Goal: Task Accomplishment & Management: Use online tool/utility

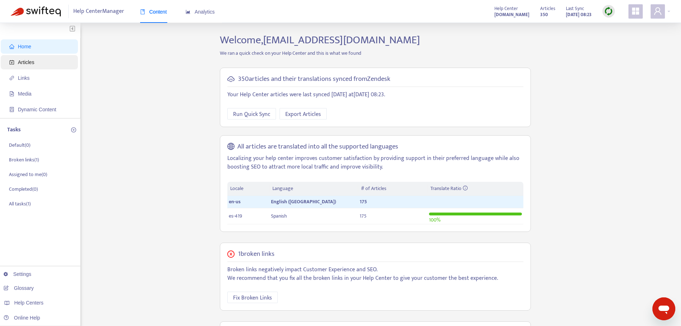
click at [19, 61] on span "Articles" at bounding box center [26, 62] width 16 height 6
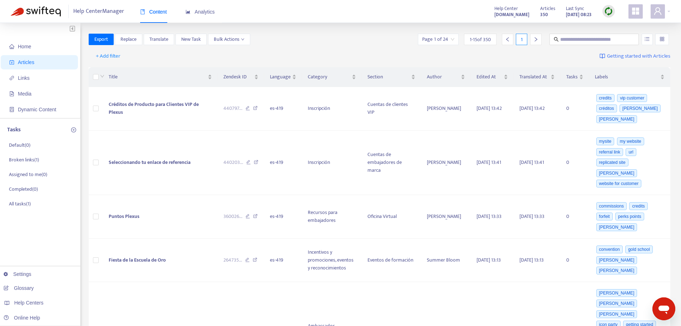
click at [609, 10] on img at bounding box center [608, 11] width 9 height 9
click at [627, 24] on link "Quick Sync" at bounding box center [623, 26] width 30 height 8
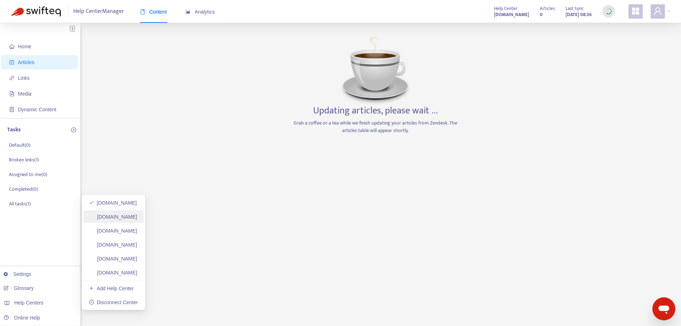
click at [133, 214] on link "[DOMAIN_NAME]" at bounding box center [113, 217] width 48 height 6
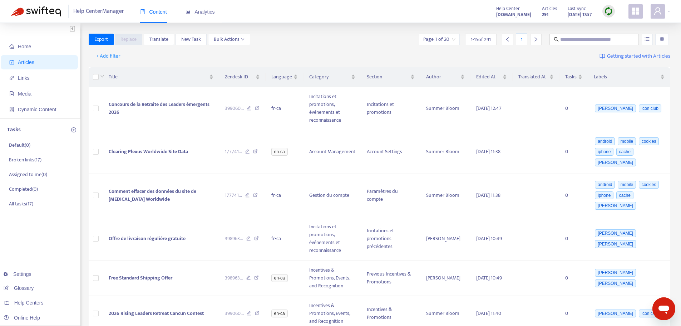
click at [611, 9] on img at bounding box center [608, 11] width 9 height 9
click at [615, 34] on link "Full Sync" at bounding box center [621, 37] width 26 height 8
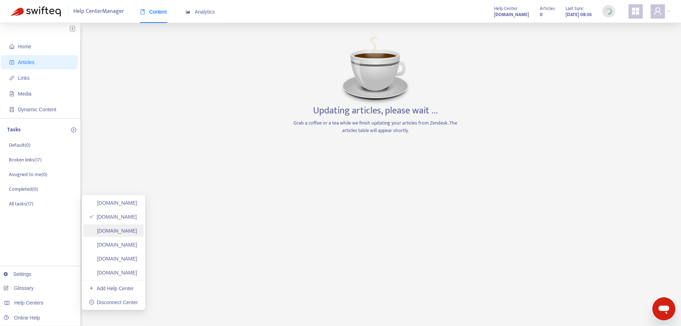
click at [137, 228] on link "[DOMAIN_NAME]" at bounding box center [113, 231] width 48 height 6
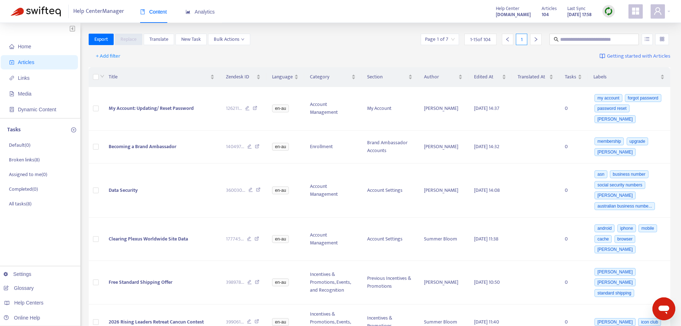
click at [606, 10] on img at bounding box center [608, 11] width 9 height 9
click at [621, 36] on link "Full Sync" at bounding box center [621, 37] width 26 height 8
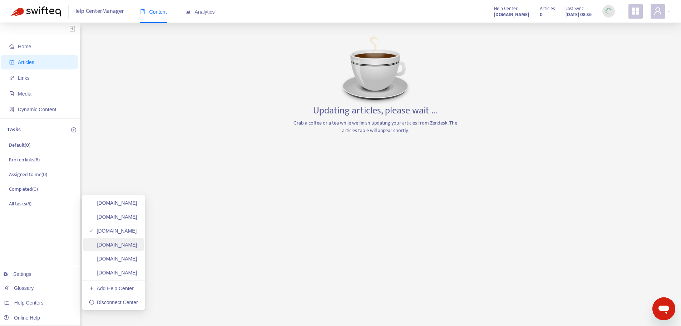
click at [137, 247] on link "[DOMAIN_NAME]" at bounding box center [113, 245] width 48 height 6
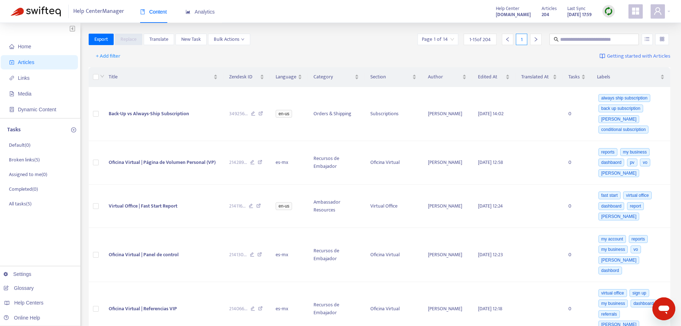
click at [609, 9] on img at bounding box center [608, 11] width 9 height 9
click at [611, 35] on link "Full Sync" at bounding box center [621, 37] width 26 height 8
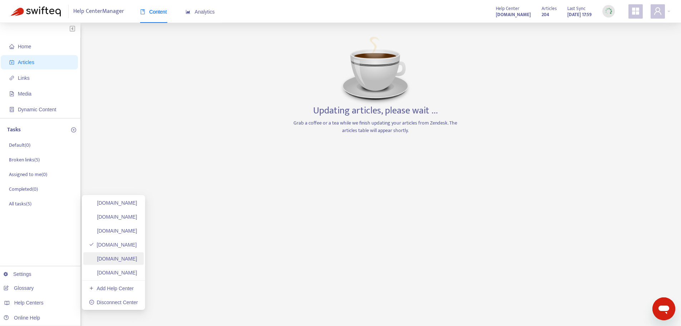
click at [124, 257] on link "[DOMAIN_NAME]" at bounding box center [113, 259] width 48 height 6
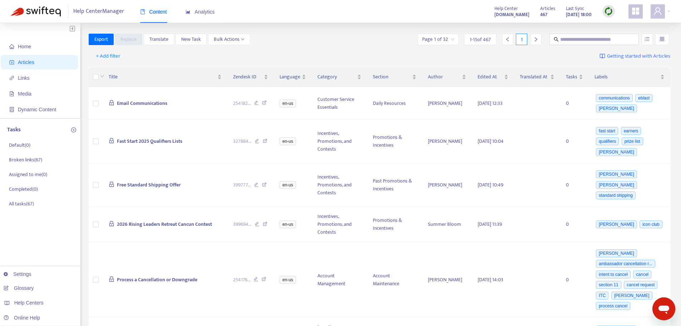
click at [606, 10] on img at bounding box center [608, 11] width 9 height 9
click at [634, 36] on link "Full Sync" at bounding box center [621, 37] width 26 height 8
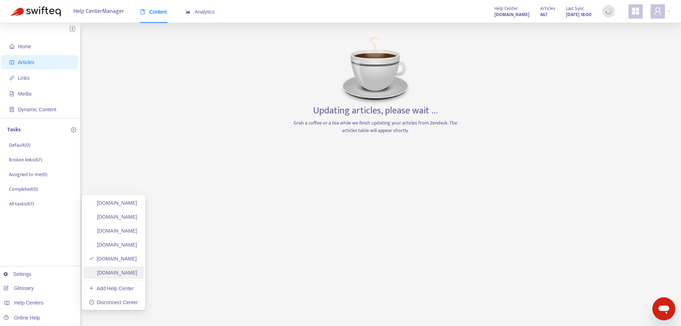
click at [118, 273] on link "[DOMAIN_NAME]" at bounding box center [113, 272] width 48 height 6
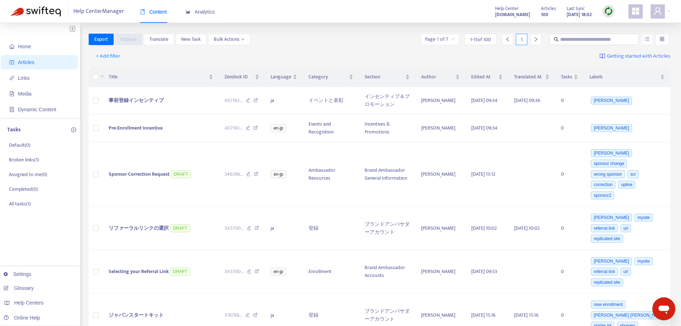
click at [608, 8] on img at bounding box center [608, 11] width 9 height 9
click at [619, 35] on link "Full Sync" at bounding box center [621, 37] width 26 height 8
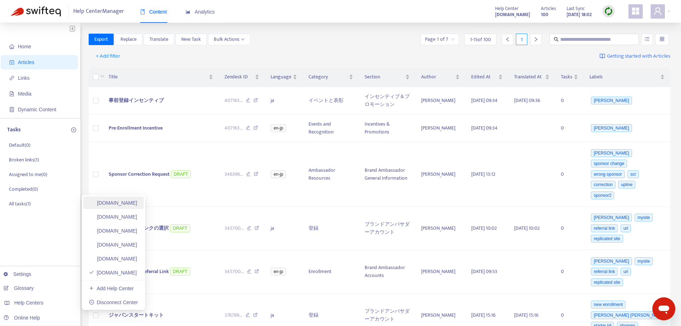
click at [137, 202] on link "[DOMAIN_NAME]" at bounding box center [113, 203] width 48 height 6
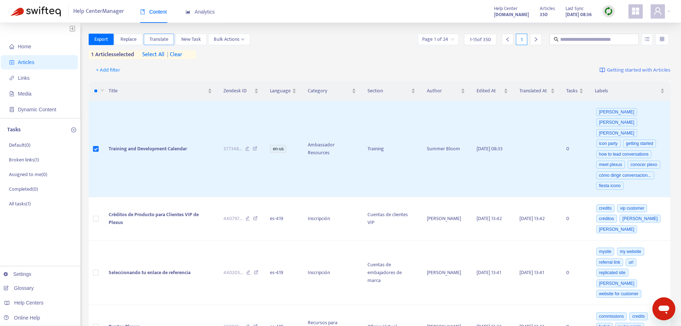
click at [160, 43] on span "Translate" at bounding box center [158, 39] width 19 height 8
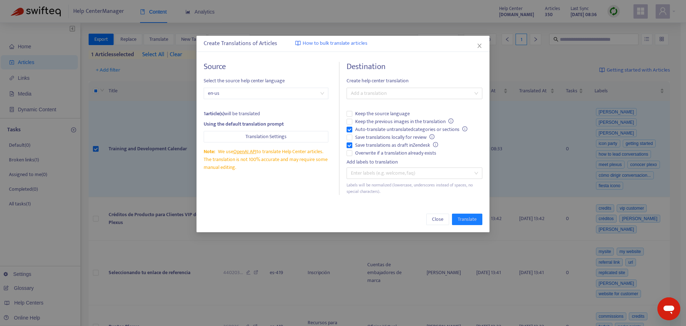
click at [371, 158] on div "Add labels to translation" at bounding box center [415, 162] width 136 height 8
click at [370, 156] on span "Overwrite if a translation already exists" at bounding box center [395, 153] width 87 height 8
click at [366, 129] on span "Auto-translate untranslated categories or sections" at bounding box center [411, 129] width 118 height 8
click at [392, 93] on div at bounding box center [410, 93] width 125 height 9
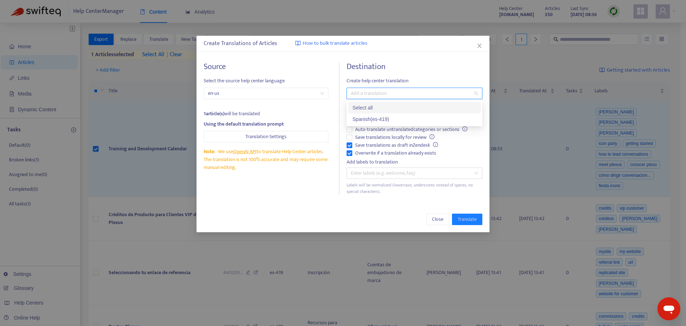
click at [391, 117] on div "Spanish ( es-419 )" at bounding box center [414, 119] width 124 height 8
click at [462, 219] on span "Translate" at bounding box center [467, 219] width 19 height 8
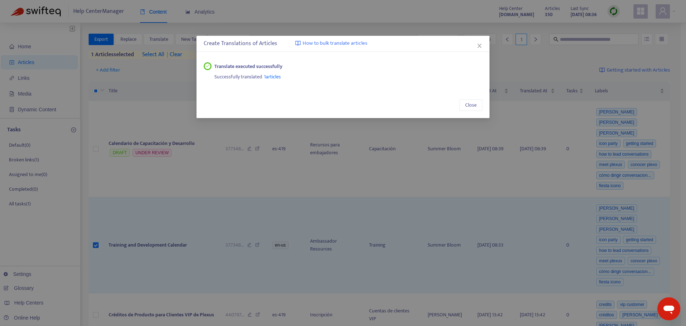
drag, startPoint x: 479, startPoint y: 45, endPoint x: 503, endPoint y: 56, distance: 26.6
click at [479, 45] on icon "close" at bounding box center [480, 46] width 6 height 6
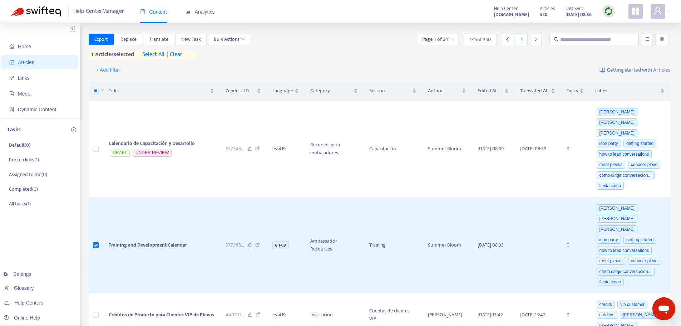
click at [608, 12] on img at bounding box center [608, 11] width 9 height 9
click at [620, 24] on link "Quick Sync" at bounding box center [623, 26] width 30 height 8
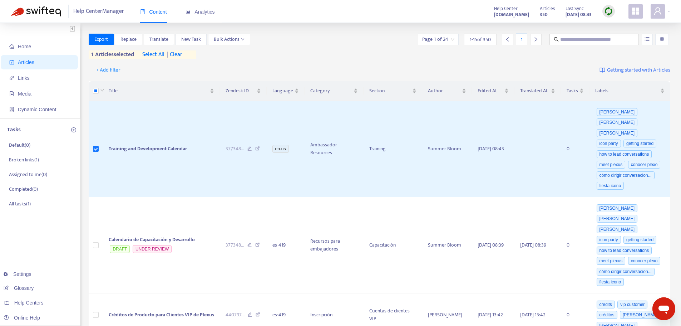
click at [607, 13] on img at bounding box center [608, 11] width 9 height 9
click at [615, 28] on link "Quick Sync" at bounding box center [623, 26] width 30 height 8
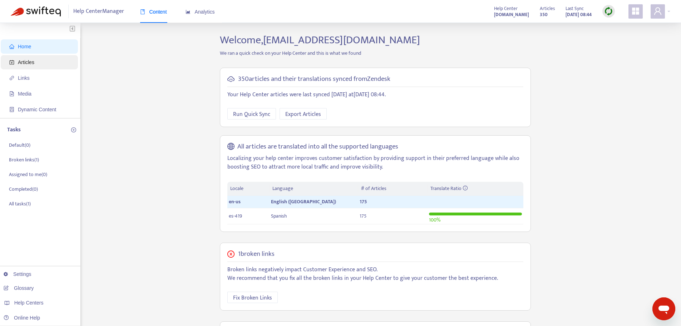
click at [50, 69] on span "Articles" at bounding box center [40, 62] width 63 height 14
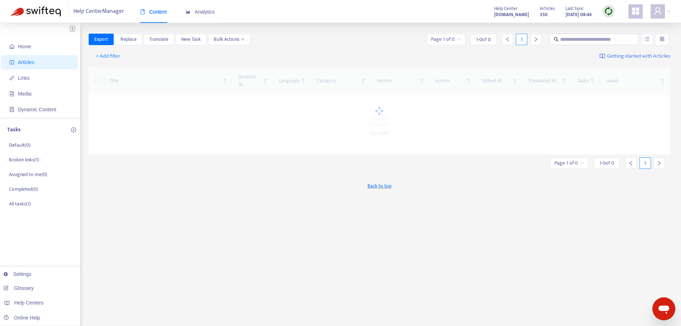
click at [40, 58] on span "Articles" at bounding box center [40, 62] width 63 height 14
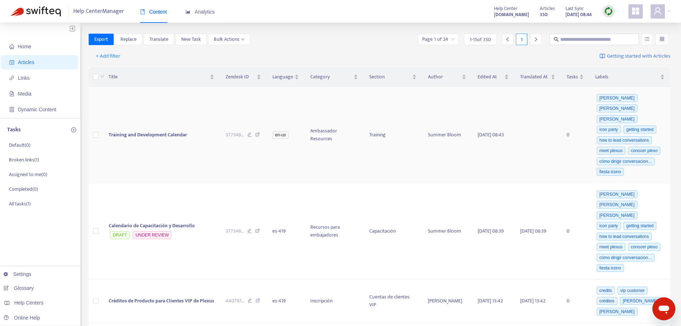
click at [148, 132] on span "Training and Development Calendar" at bounding box center [148, 134] width 78 height 8
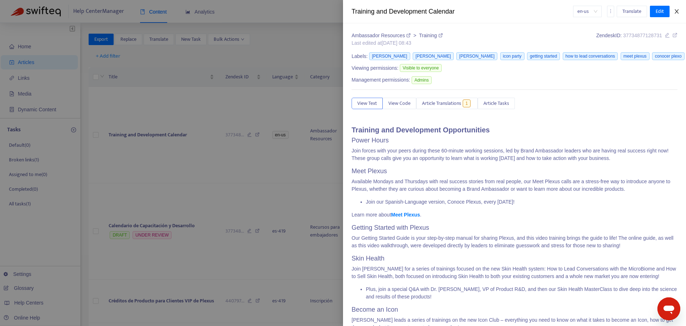
click at [678, 10] on icon "close" at bounding box center [677, 12] width 6 height 6
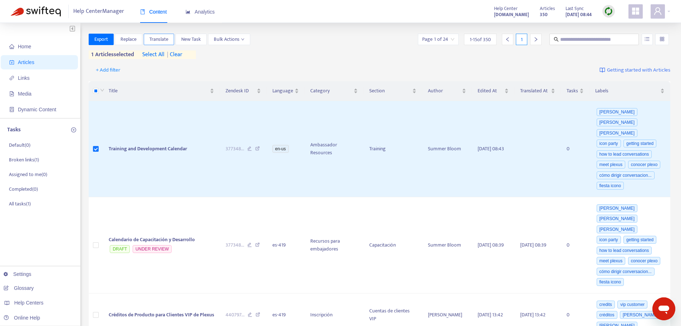
click at [172, 39] on button "Translate" at bounding box center [159, 39] width 30 height 11
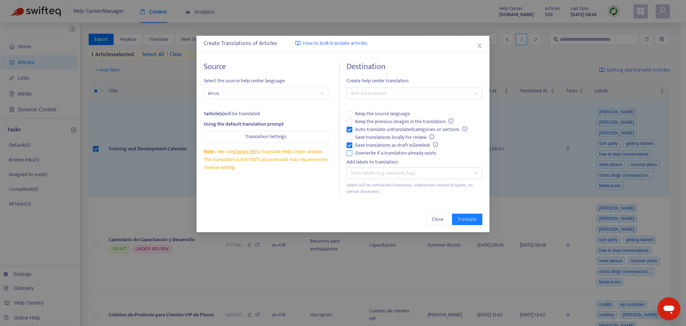
click at [367, 154] on span "Overwrite if a translation already exists" at bounding box center [395, 153] width 87 height 8
click at [368, 128] on span "Auto-translate untranslated categories or sections" at bounding box center [411, 129] width 118 height 8
click at [406, 88] on div "Add a translation" at bounding box center [415, 93] width 136 height 11
click at [405, 120] on div "Spanish ( es-419 )" at bounding box center [414, 119] width 124 height 8
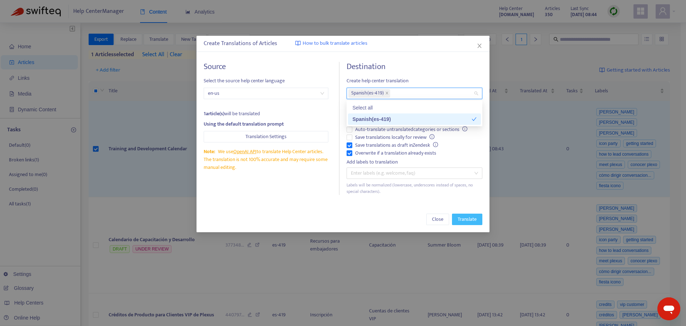
click at [473, 217] on span "Translate" at bounding box center [467, 219] width 19 height 8
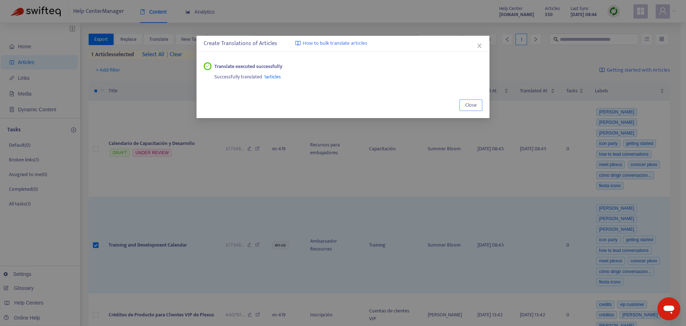
click at [474, 102] on span "Close" at bounding box center [470, 105] width 11 height 8
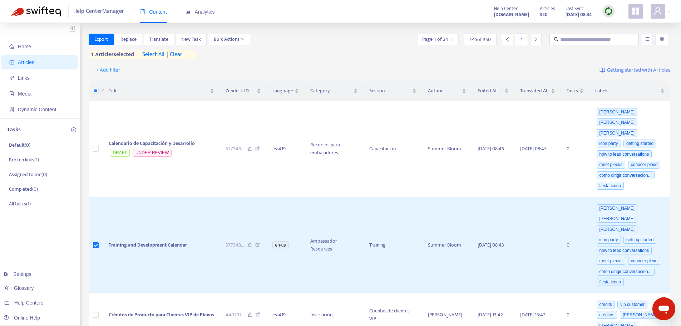
click at [611, 11] on img at bounding box center [608, 11] width 9 height 9
click at [620, 37] on link "Full Sync" at bounding box center [621, 37] width 26 height 8
